Goal: Task Accomplishment & Management: Complete application form

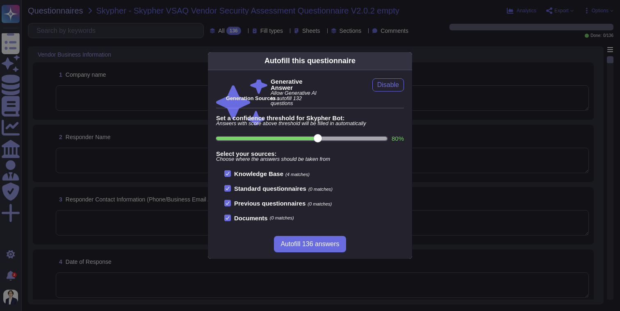
click at [407, 61] on icon at bounding box center [407, 61] width 0 height 0
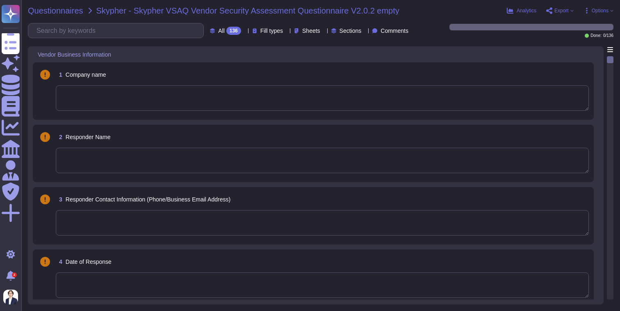
click at [55, 9] on span "Questionnaires" at bounding box center [55, 11] width 55 height 8
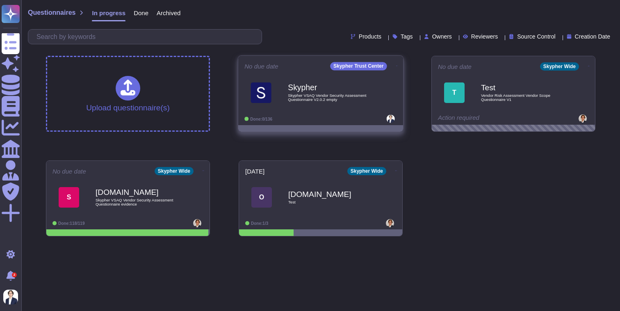
click at [397, 66] on div "No due date Skypher Trust Center Skypher Skypher VSAQ Vendor Security Assessmen…" at bounding box center [320, 90] width 165 height 69
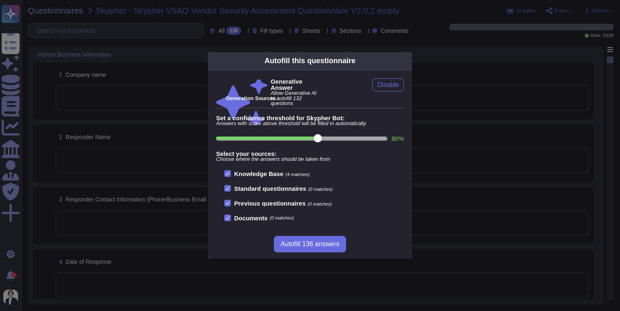
click at [65, 22] on div "Autofill this questionnaire Generative Answer Allow Generative AI to autofill 1…" at bounding box center [310, 155] width 620 height 311
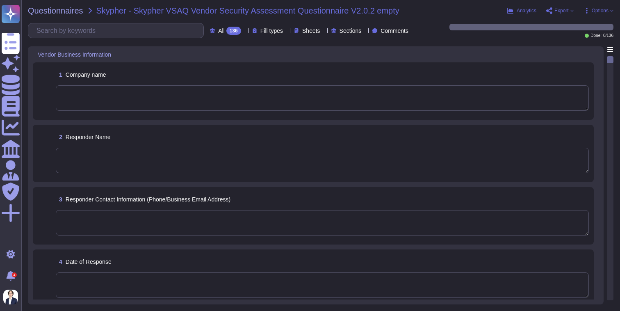
click at [64, 18] on div "Questionnaires Skypher - Skypher VSAQ Vendor Security Assessment Questionnaire …" at bounding box center [320, 155] width 599 height 311
click at [64, 15] on div "Questionnaires Skypher - Skypher VSAQ Vendor Security Assessment Questionnaire …" at bounding box center [320, 155] width 599 height 311
click at [64, 11] on span "Questionnaires" at bounding box center [55, 11] width 55 height 8
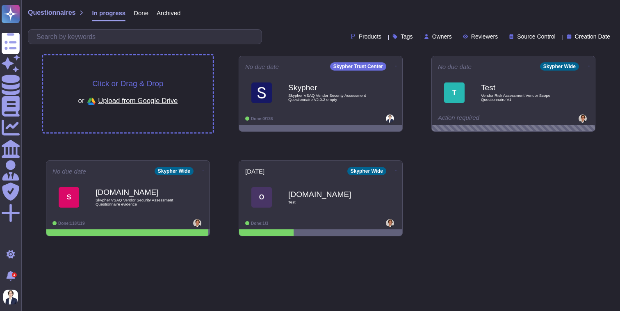
click at [132, 89] on div "Click or Drag & Drop or Upload from Google Drive" at bounding box center [128, 94] width 100 height 28
click at [187, 111] on div "Click or Drag & Drop or Upload from Google Drive" at bounding box center [128, 93] width 170 height 77
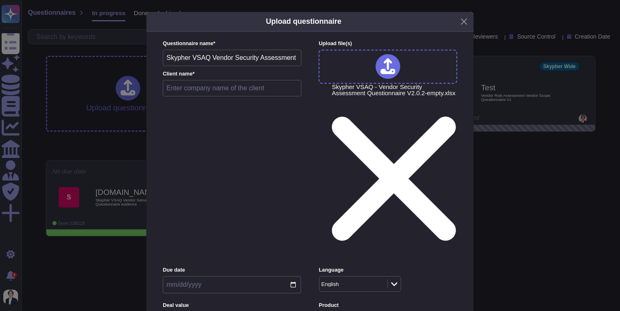
click at [243, 276] on input "date" at bounding box center [232, 284] width 138 height 17
click at [235, 100] on div "Questionnaire name * Skypher VSAQ Vendor Security Assessment Questionnaire V2.0…" at bounding box center [232, 70] width 139 height 61
click at [466, 28] on button "Close" at bounding box center [464, 21] width 13 height 13
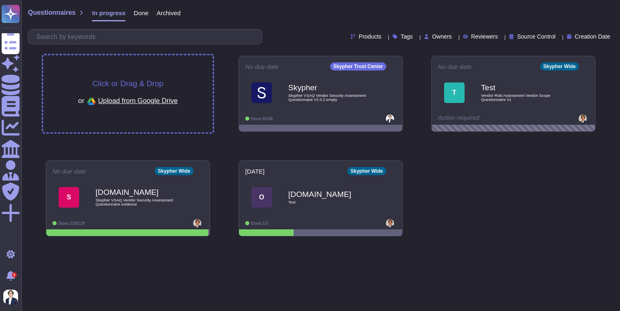
click at [169, 59] on div "Click or Drag & Drop or Upload from Google Drive" at bounding box center [128, 93] width 170 height 77
click at [159, 84] on span "Click or Drag & Drop" at bounding box center [127, 84] width 71 height 8
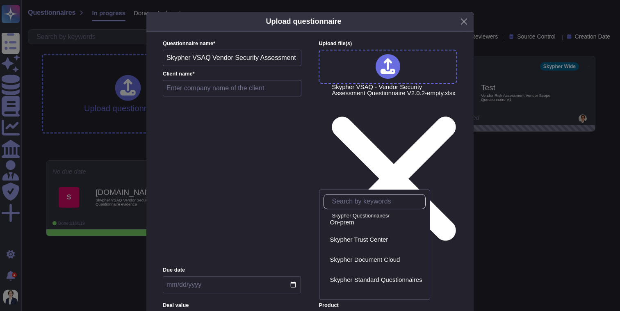
scroll to position [45, 0]
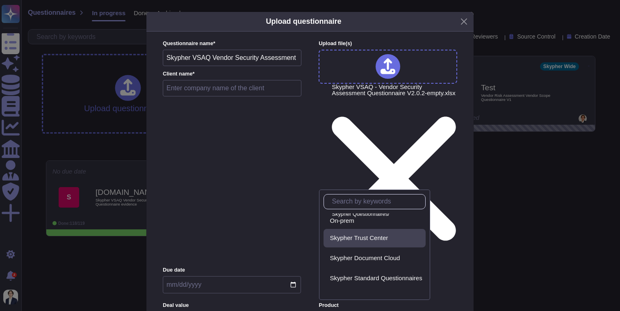
click at [411, 236] on div "Skypher Trust Center" at bounding box center [376, 237] width 92 height 7
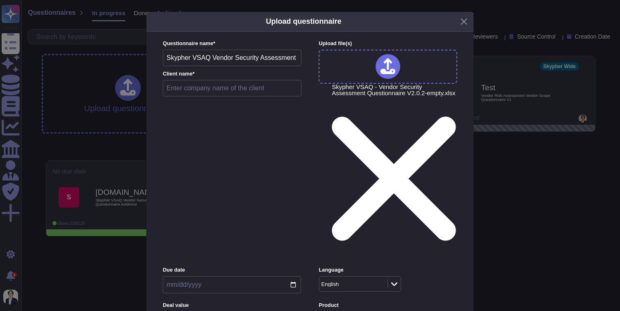
click at [209, 96] on input "text" at bounding box center [232, 88] width 139 height 16
type input "Skypher"
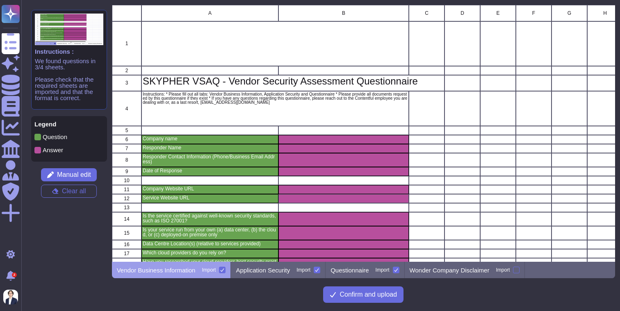
scroll to position [257, 503]
click at [347, 268] on p "Questionnaire" at bounding box center [350, 270] width 38 height 6
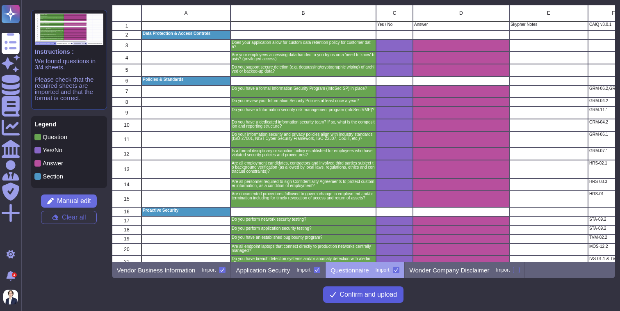
click at [379, 292] on span "Confirm and upload" at bounding box center [368, 294] width 57 height 7
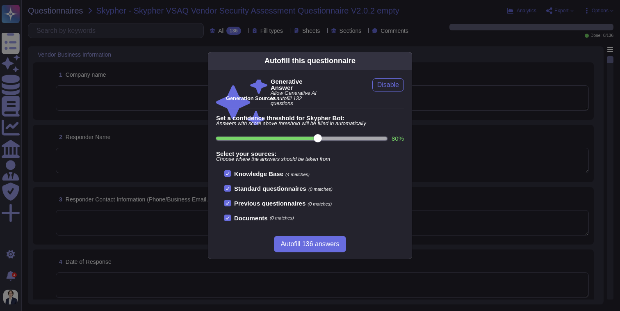
click at [407, 61] on icon at bounding box center [407, 61] width 0 height 0
click at [400, 61] on div "Autofill this questionnaire" at bounding box center [310, 61] width 204 height 18
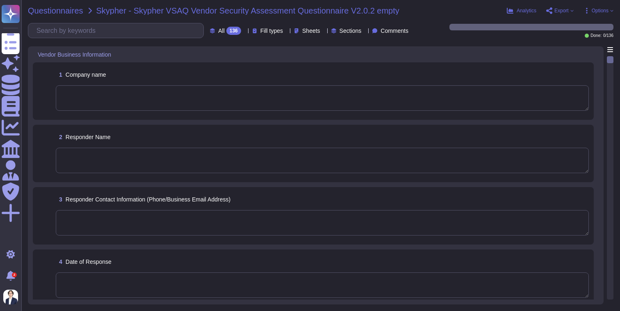
click at [66, 8] on span "Questionnaires" at bounding box center [55, 11] width 55 height 8
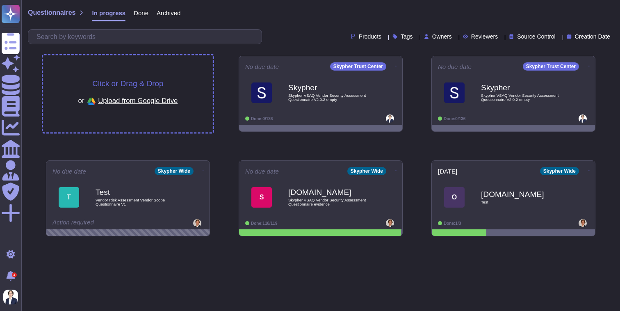
click at [176, 85] on div "Click or Drag & Drop or Upload from Google Drive" at bounding box center [128, 94] width 100 height 28
click at [121, 101] on span "Upload from Google Drive" at bounding box center [138, 100] width 80 height 7
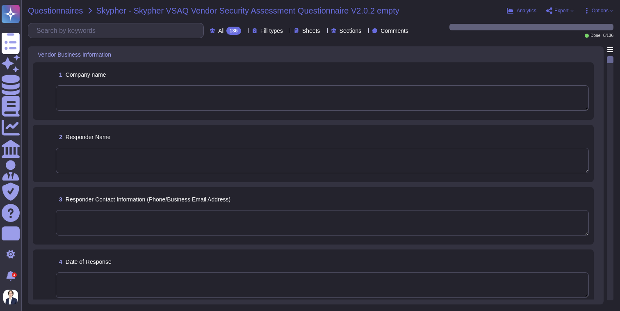
click at [69, 10] on span "Questionnaires" at bounding box center [55, 11] width 55 height 8
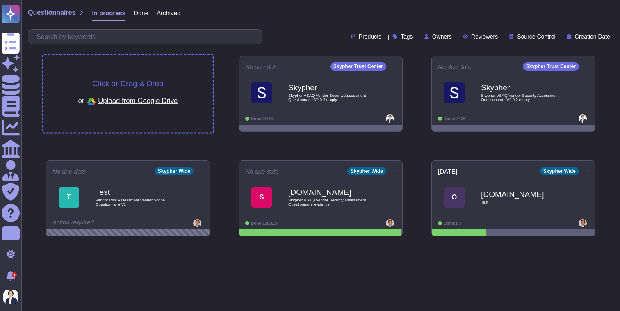
click at [144, 84] on span "Click or Drag & Drop" at bounding box center [127, 84] width 71 height 8
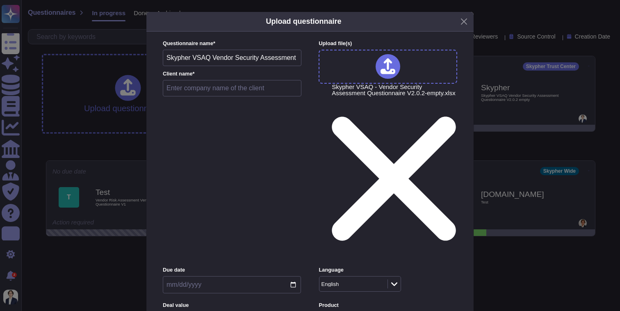
click at [266, 96] on input "text" at bounding box center [232, 88] width 139 height 16
type input "Skypher"
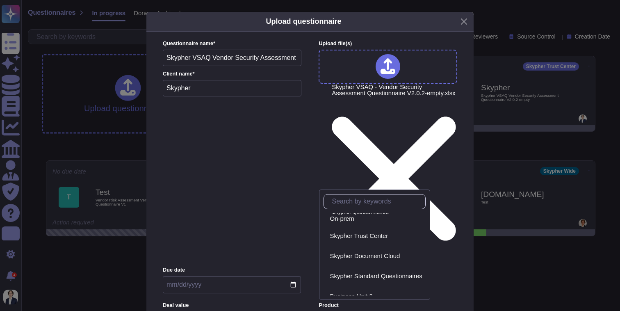
scroll to position [49, 0]
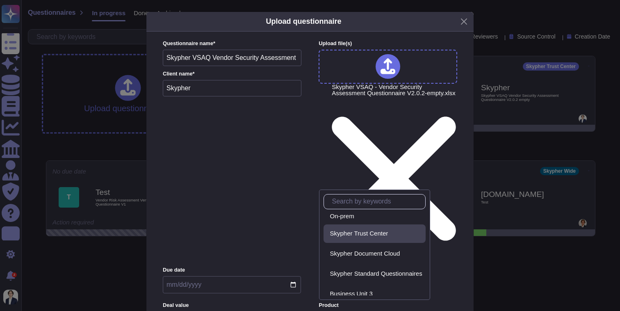
click at [414, 232] on div "Skypher Trust Center" at bounding box center [376, 233] width 92 height 7
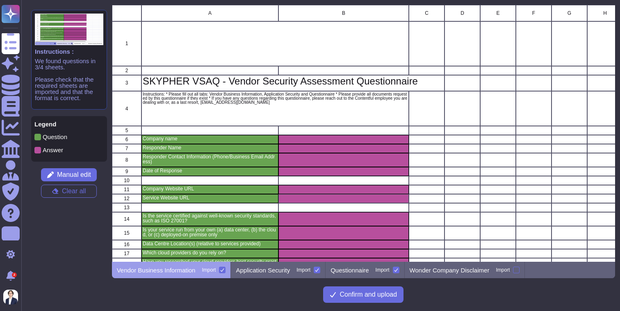
scroll to position [257, 503]
click at [370, 274] on div "Questionnaire Import" at bounding box center [365, 270] width 79 height 16
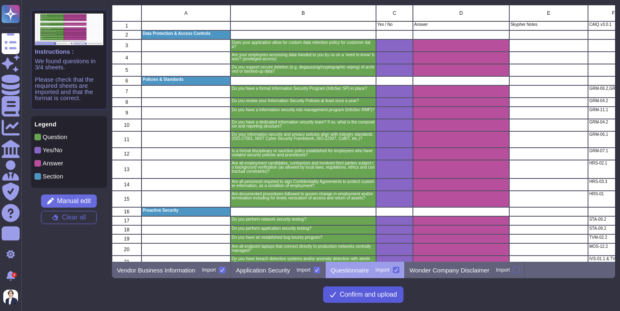
click at [382, 295] on span "Confirm and upload" at bounding box center [368, 294] width 57 height 7
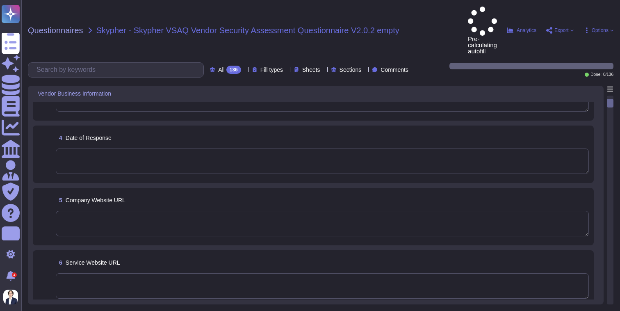
scroll to position [164, 0]
